Goal: Navigation & Orientation: Find specific page/section

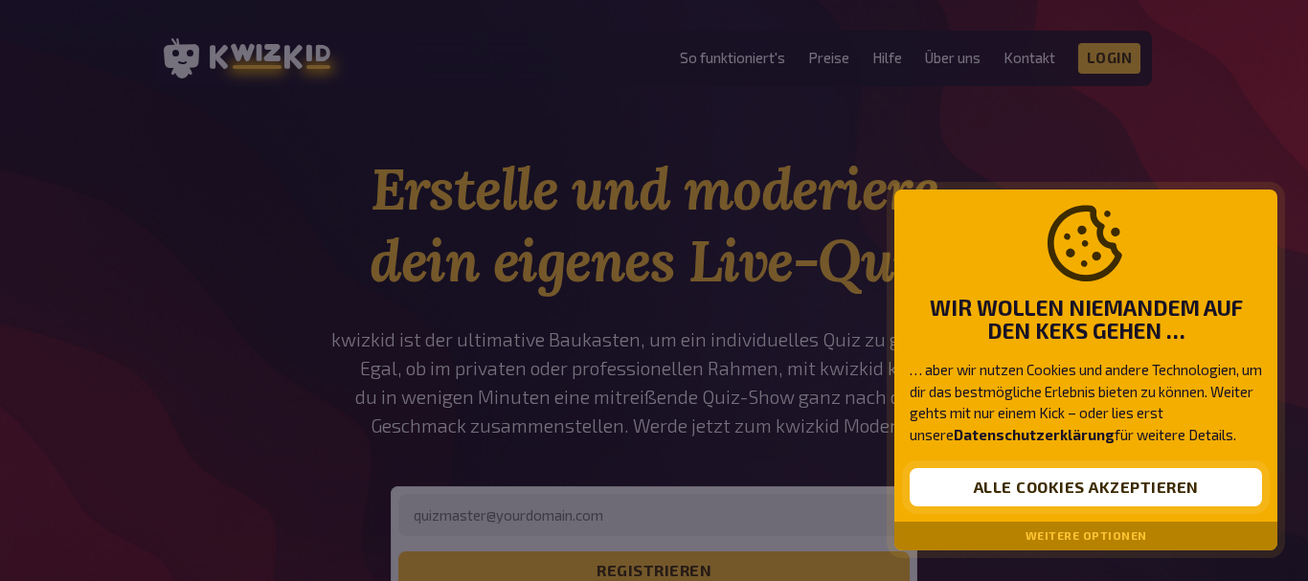
click at [1124, 477] on button "Alle Cookies akzeptieren" at bounding box center [1086, 487] width 352 height 38
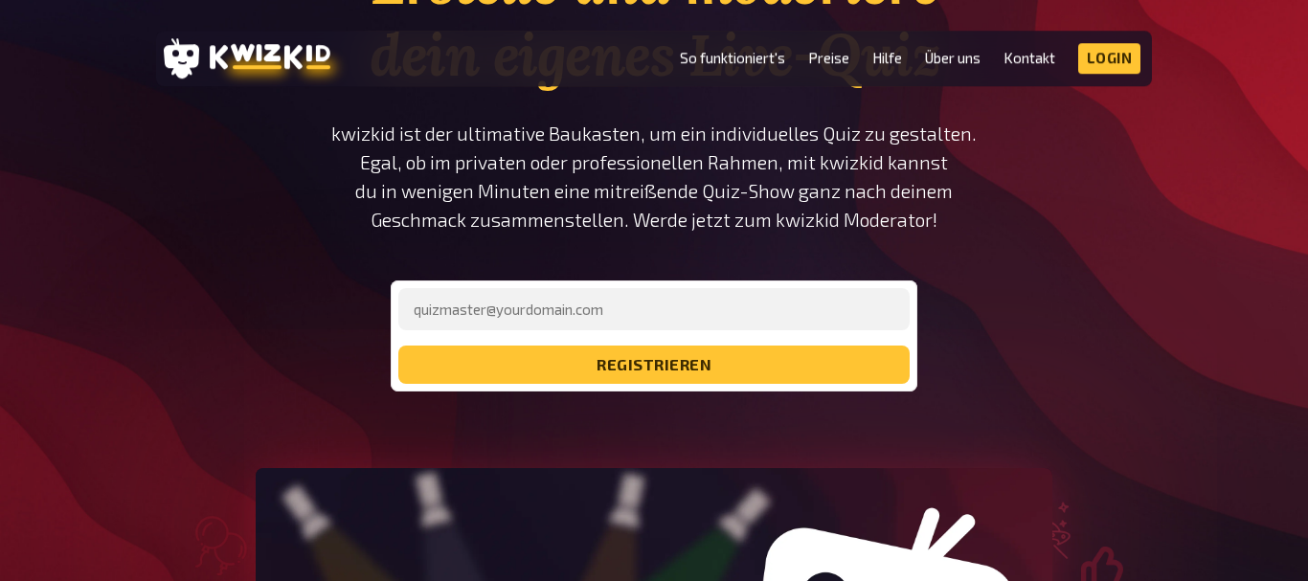
scroll to position [200, 0]
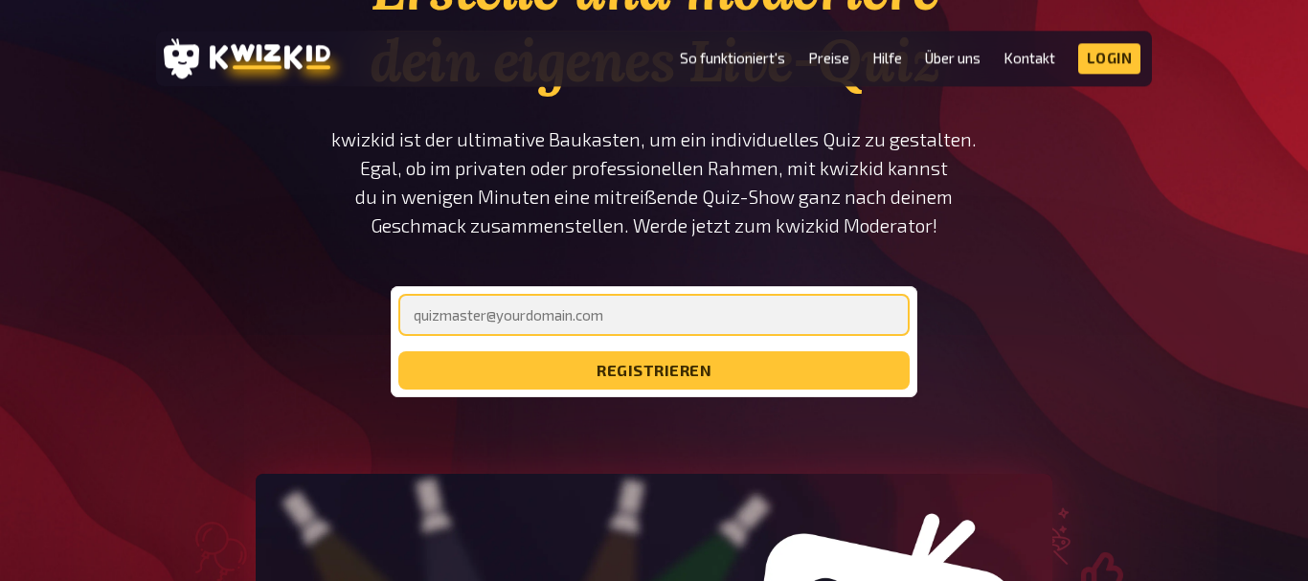
click at [505, 309] on input "email" at bounding box center [653, 315] width 511 height 42
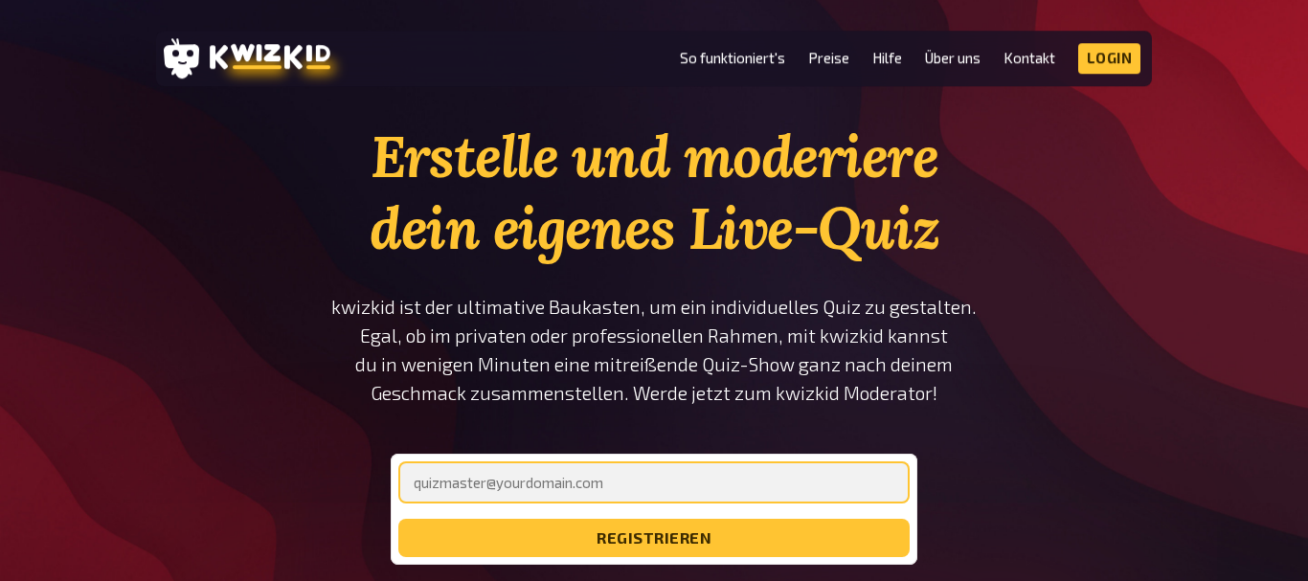
scroll to position [32, 0]
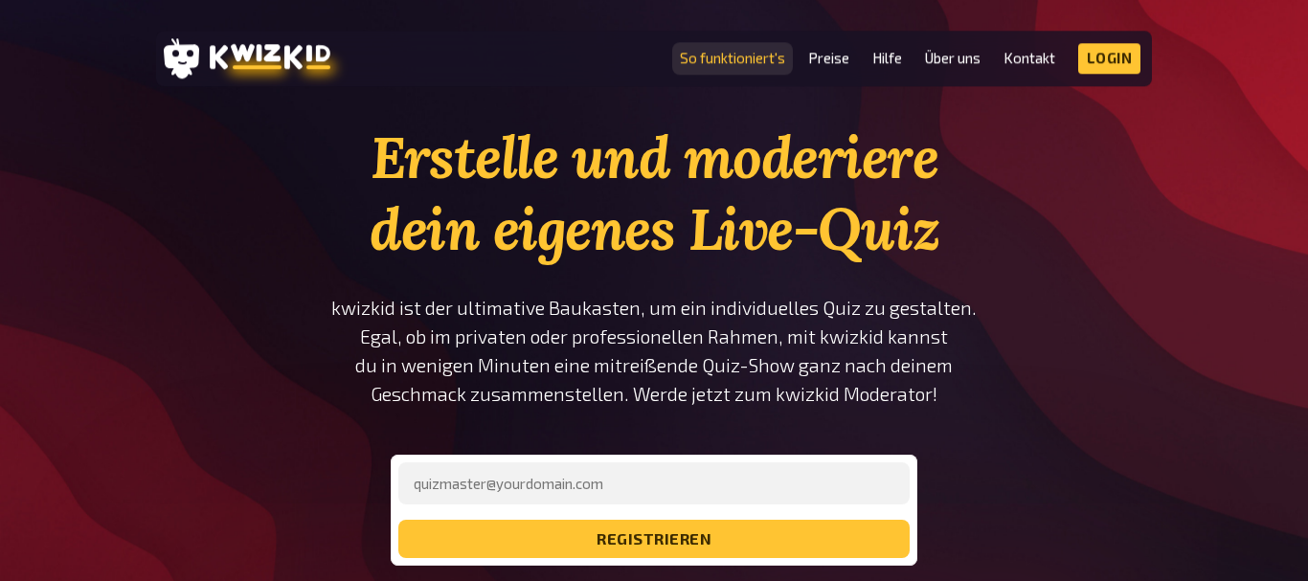
click at [718, 58] on link "So funktioniert's" at bounding box center [732, 58] width 105 height 16
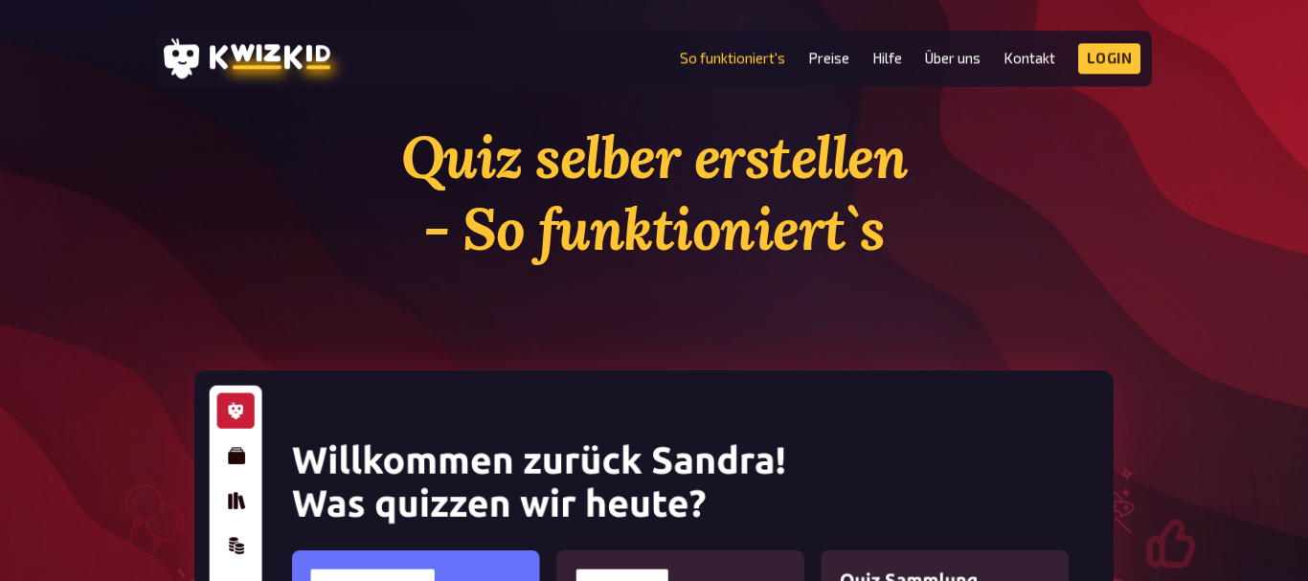
click at [814, 41] on header "MENU So funktioniert's Preise Hilfe Über uns Kontakt Impressum Login Discord In…" at bounding box center [654, 59] width 996 height 56
click at [1077, 62] on ul "So funktioniert's Preise Hilfe Über uns Kontakt Impressum Login Discord Instagr…" at bounding box center [911, 58] width 462 height 31
click at [1095, 54] on link "Login" at bounding box center [1109, 58] width 63 height 31
